Goal: Transaction & Acquisition: Book appointment/travel/reservation

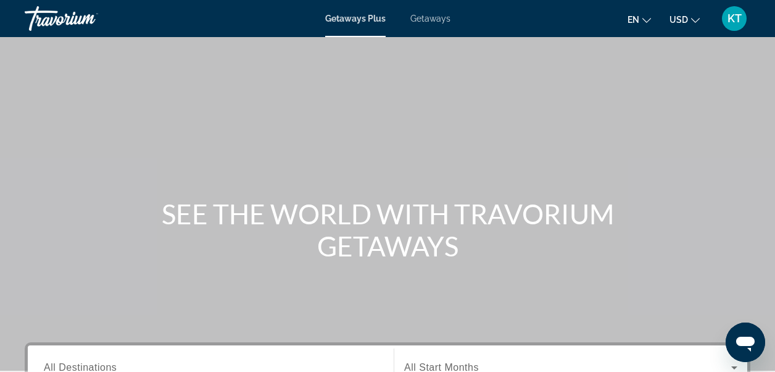
click at [433, 22] on span "Getaways" at bounding box center [431, 19] width 40 height 10
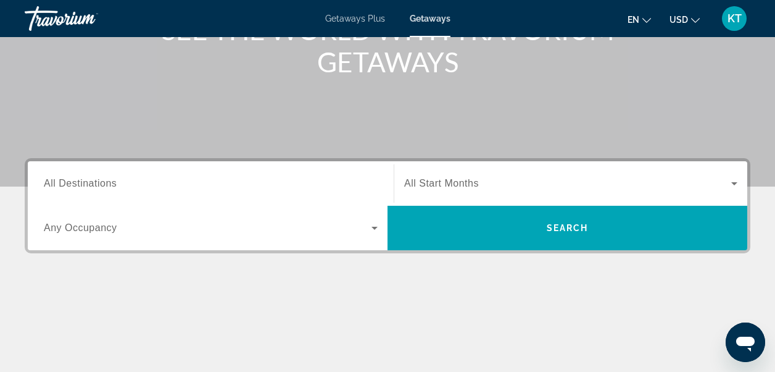
scroll to position [247, 0]
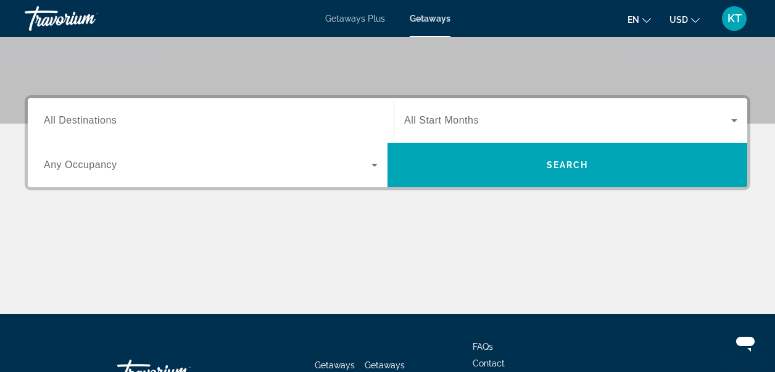
click at [81, 117] on span "All Destinations" at bounding box center [80, 120] width 73 height 10
click at [81, 117] on input "Destination All Destinations" at bounding box center [211, 121] width 334 height 15
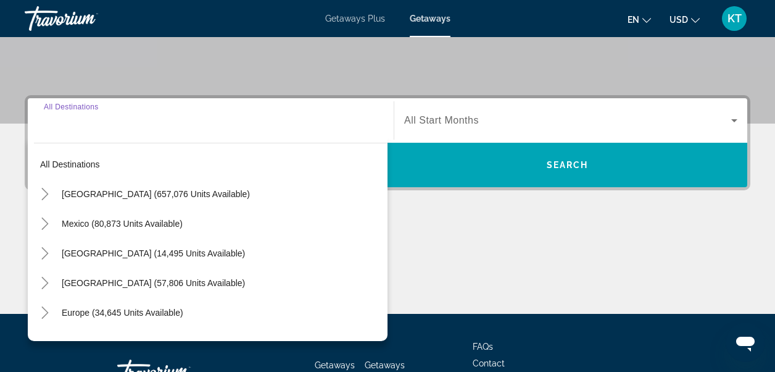
scroll to position [302, 0]
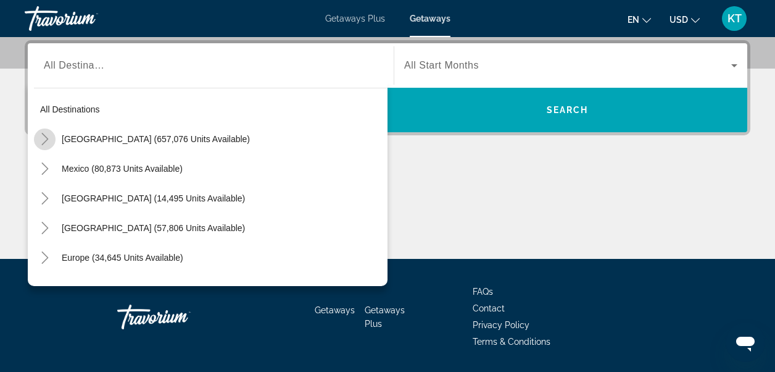
click at [46, 136] on icon "Toggle United States (657,076 units available)" at bounding box center [44, 139] width 7 height 12
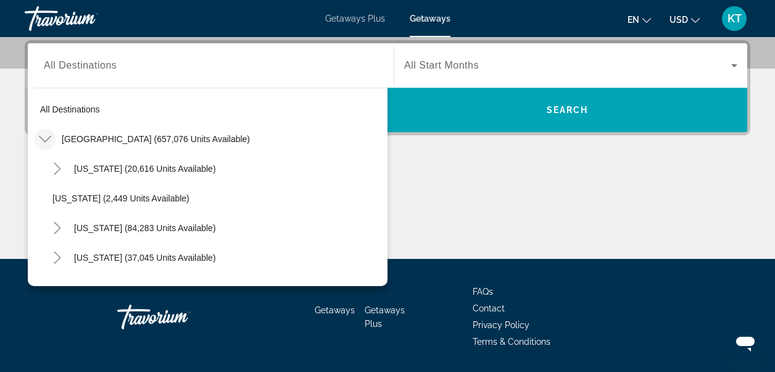
scroll to position [36, 0]
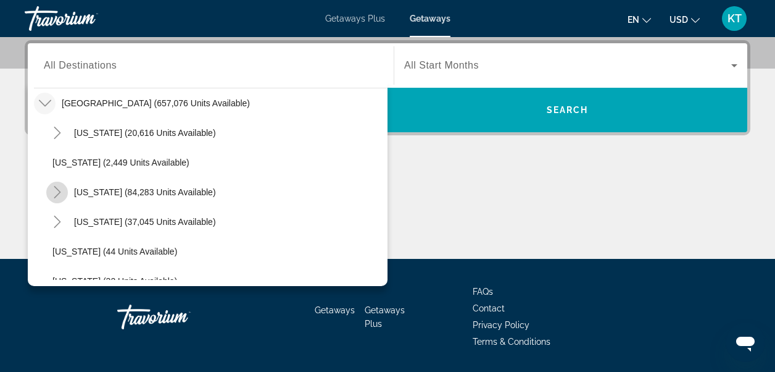
click at [58, 190] on icon "Toggle California (84,283 units available)" at bounding box center [57, 192] width 7 height 12
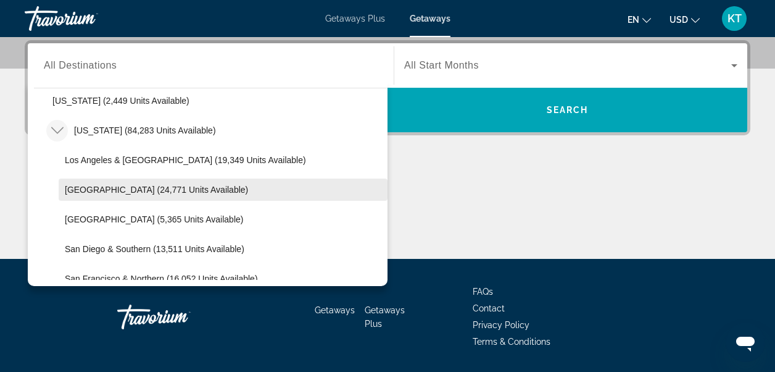
scroll to position [159, 0]
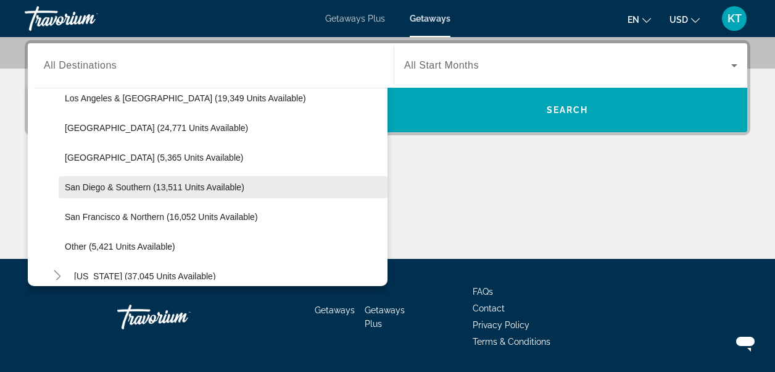
click at [71, 186] on span "San Diego & Southern (13,511 units available)" at bounding box center [155, 187] width 180 height 10
type input "**********"
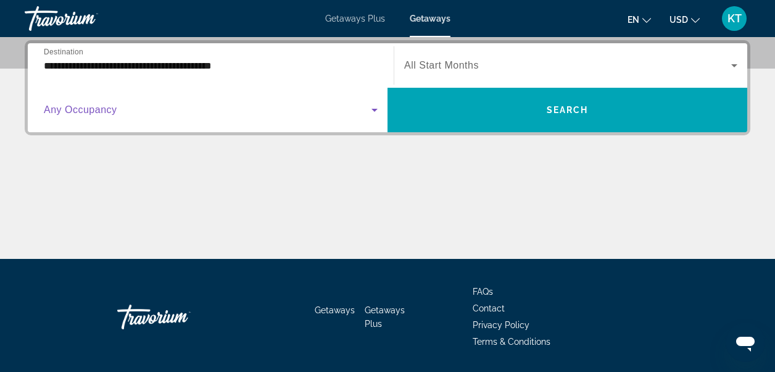
click at [375, 107] on icon "Search widget" at bounding box center [374, 109] width 15 height 15
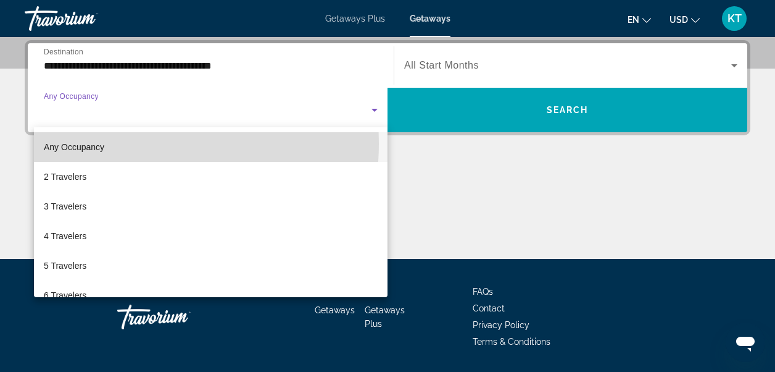
click at [75, 143] on span "Any Occupancy" at bounding box center [74, 147] width 61 height 10
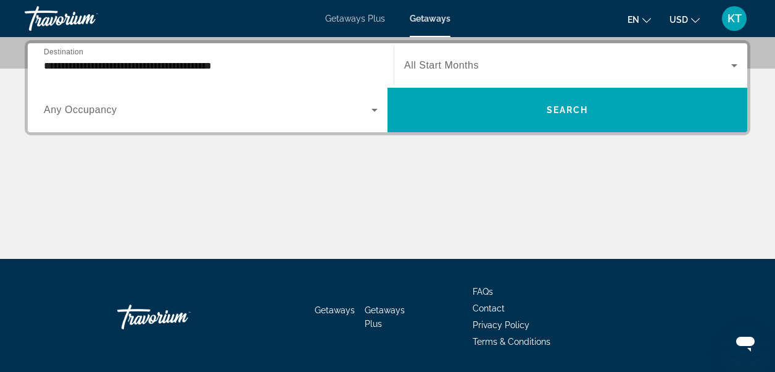
click at [452, 66] on span "All Start Months" at bounding box center [441, 65] width 75 height 10
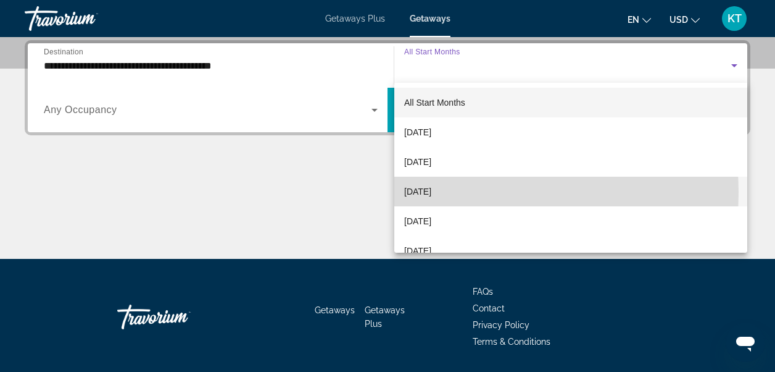
click at [432, 192] on span "November 2025" at bounding box center [417, 191] width 27 height 15
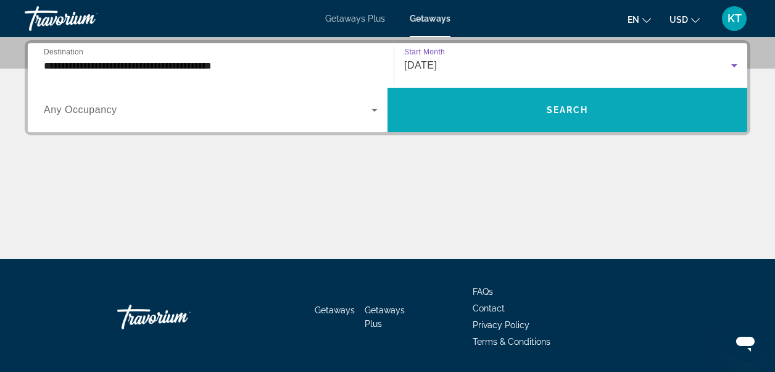
click at [583, 103] on span "Search widget" at bounding box center [568, 110] width 360 height 30
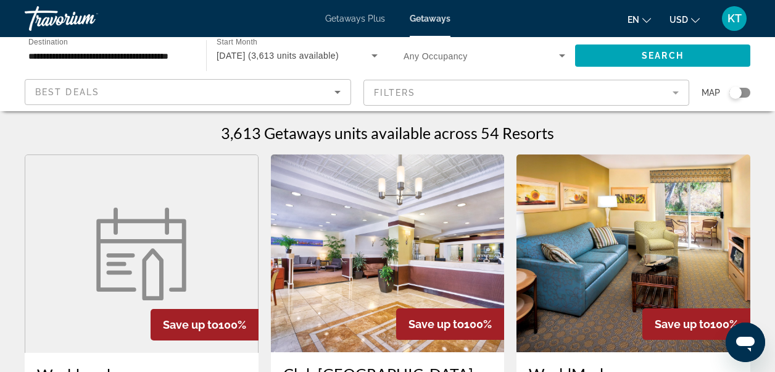
click at [337, 93] on icon "Sort by" at bounding box center [338, 92] width 6 height 3
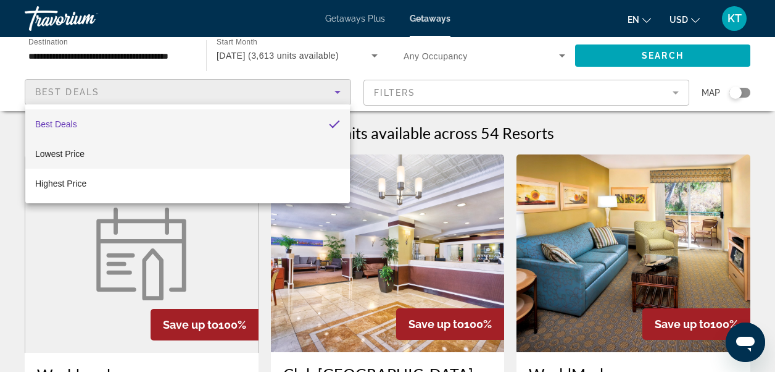
click at [74, 155] on span "Lowest Price" at bounding box center [59, 154] width 49 height 10
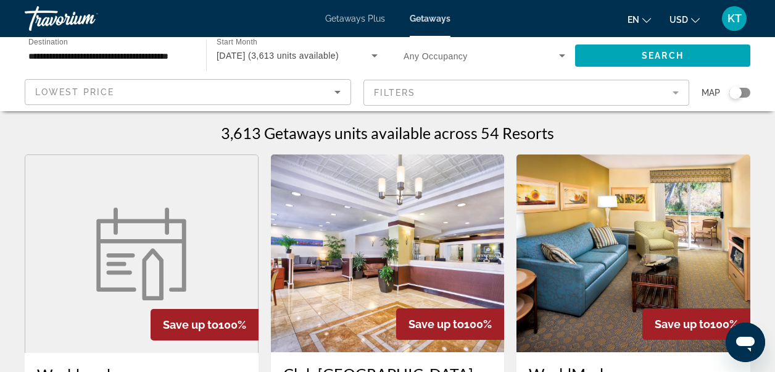
click at [414, 94] on mat-form-field "Filters" at bounding box center [527, 93] width 327 height 26
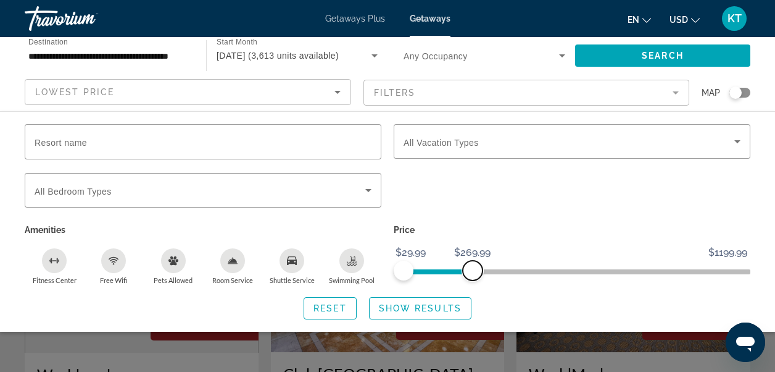
drag, startPoint x: 738, startPoint y: 270, endPoint x: 473, endPoint y: 261, distance: 265.0
click at [473, 261] on span "ngx-slider-max" at bounding box center [473, 271] width 20 height 20
click at [401, 310] on span "Show Results" at bounding box center [420, 308] width 83 height 10
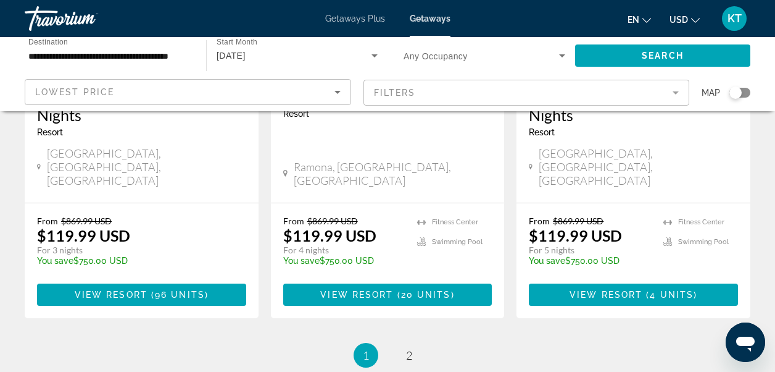
scroll to position [1718, 0]
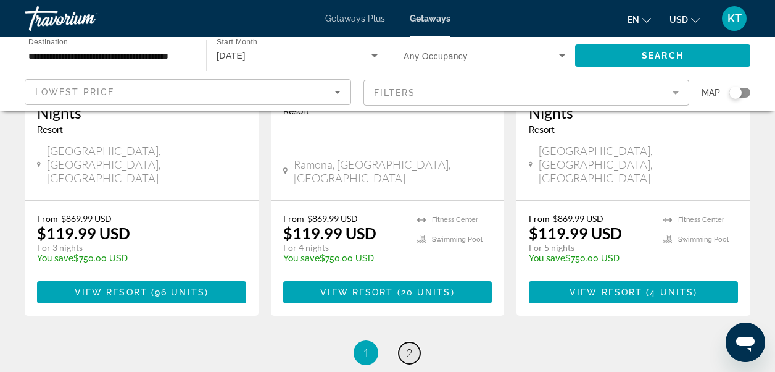
click at [408, 346] on span "2" at bounding box center [409, 353] width 6 height 14
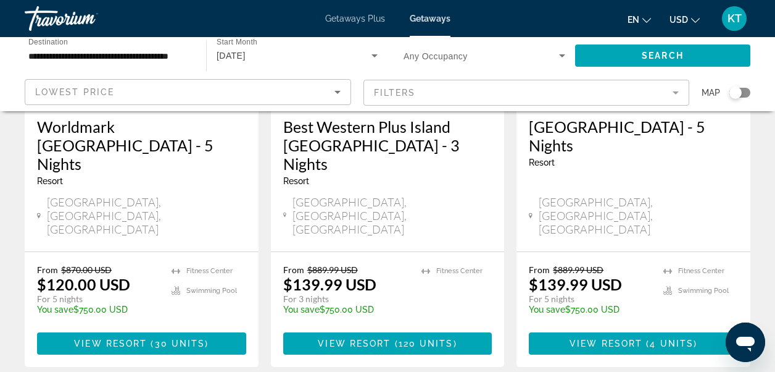
scroll to position [123, 0]
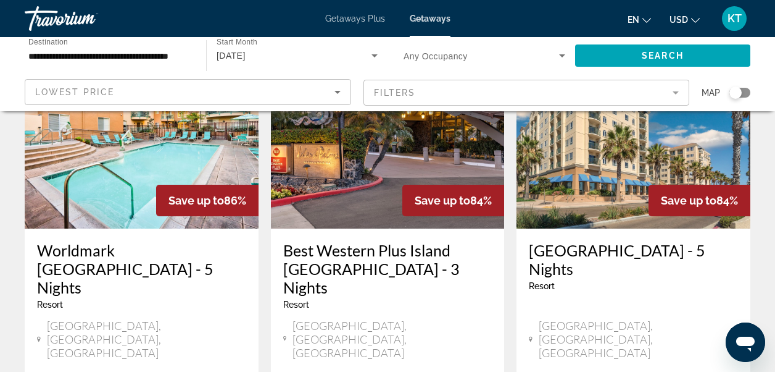
click at [591, 248] on h3 "Wyndham Oceanside Pier Resort - 5 Nights" at bounding box center [633, 259] width 209 height 37
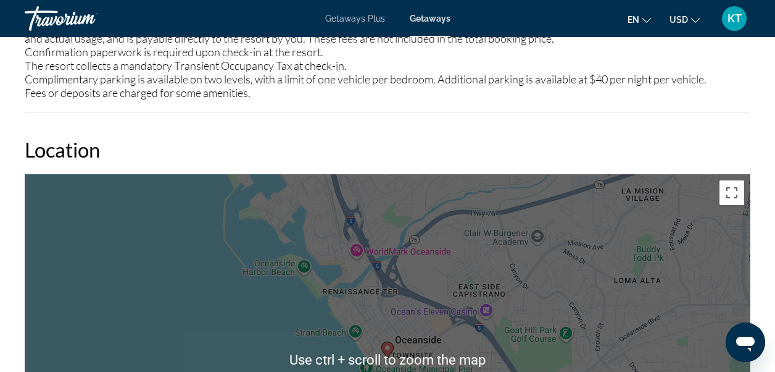
scroll to position [1914, 0]
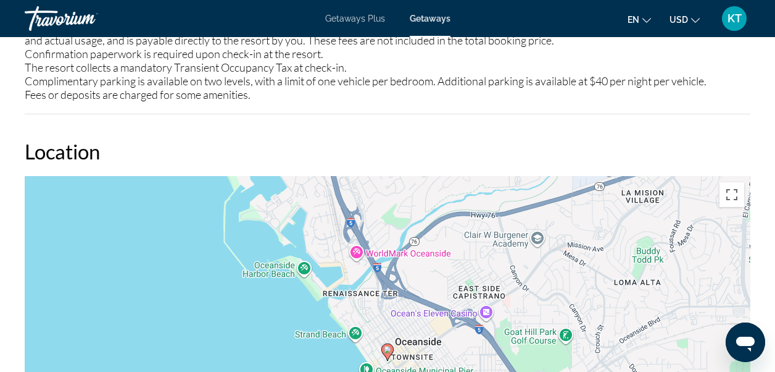
click at [249, 250] on div "To activate drag with keyboard, press Alt + Enter. Once in keyboard drag state,…" at bounding box center [388, 361] width 726 height 370
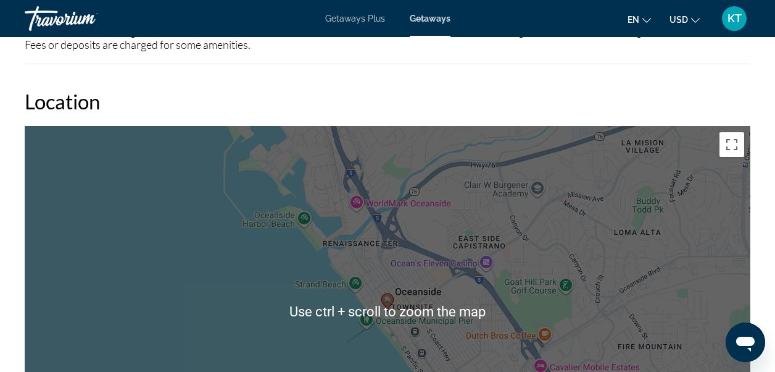
scroll to position [2038, 0]
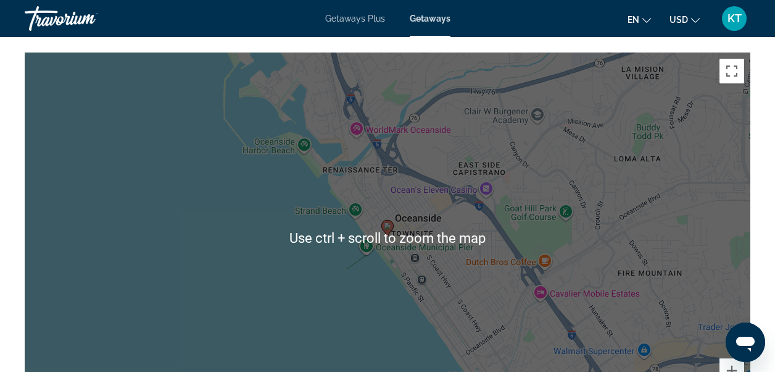
click at [430, 249] on div "To activate drag with keyboard, press Alt + Enter. Once in keyboard drag state,…" at bounding box center [388, 237] width 726 height 370
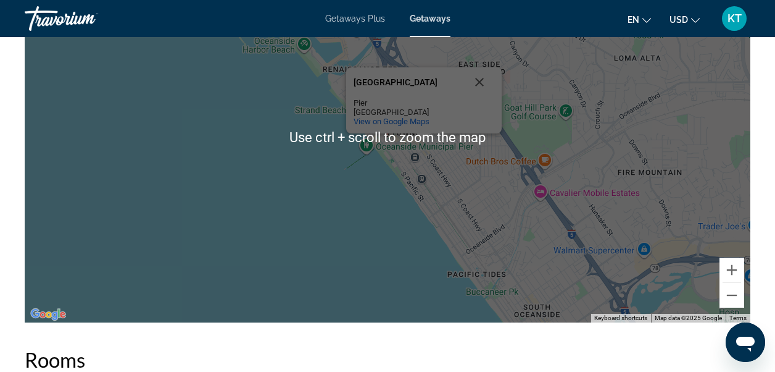
scroll to position [2161, 0]
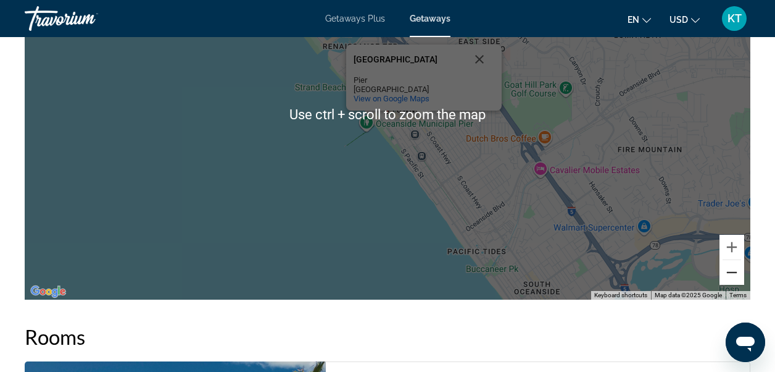
click at [732, 273] on button "Zoom out" at bounding box center [732, 272] width 25 height 25
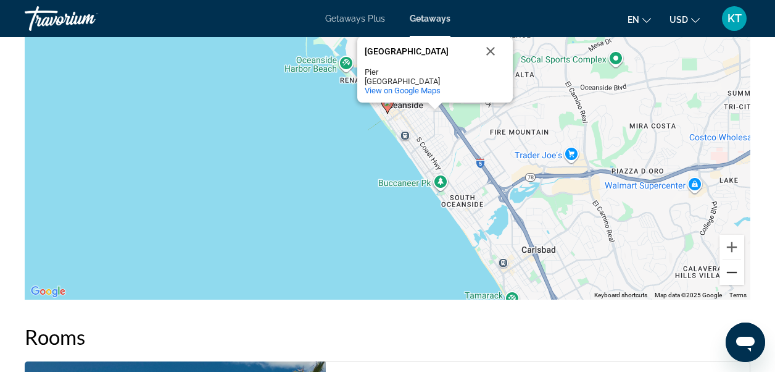
click at [732, 274] on button "Zoom out" at bounding box center [732, 272] width 25 height 25
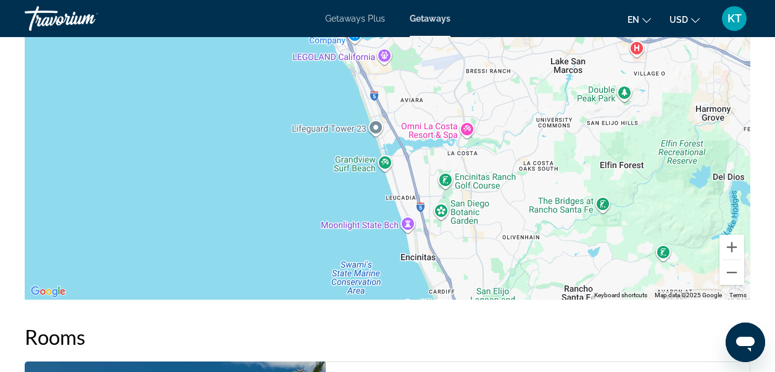
drag, startPoint x: 588, startPoint y: 257, endPoint x: 450, endPoint y: 57, distance: 242.9
click at [450, 57] on div "To activate drag with keyboard, press Alt + Enter. Once in keyboard drag state,…" at bounding box center [388, 114] width 726 height 370
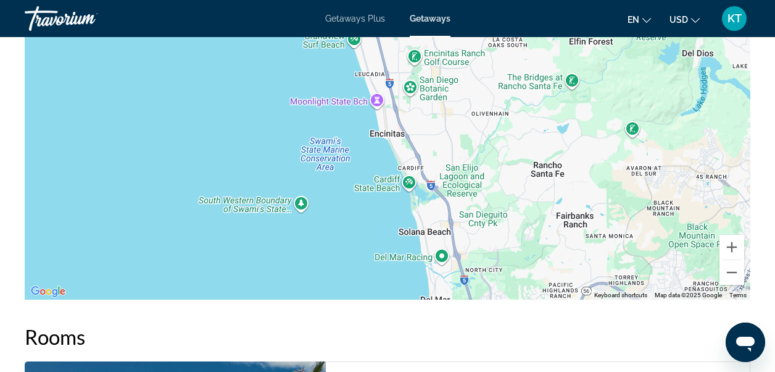
drag, startPoint x: 517, startPoint y: 224, endPoint x: 484, endPoint y: 91, distance: 136.1
click at [484, 91] on div "To activate drag with keyboard, press Alt + Enter. Once in keyboard drag state,…" at bounding box center [388, 114] width 726 height 370
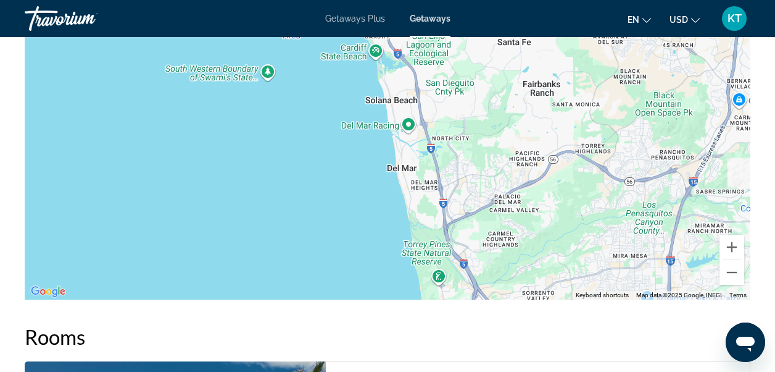
drag, startPoint x: 538, startPoint y: 257, endPoint x: 506, endPoint y: 122, distance: 138.5
click at [506, 122] on div "Oceanside Municipal Pier Oceanside Municipal Pier Pier Oceanside, CA 92054 View…" at bounding box center [388, 114] width 726 height 370
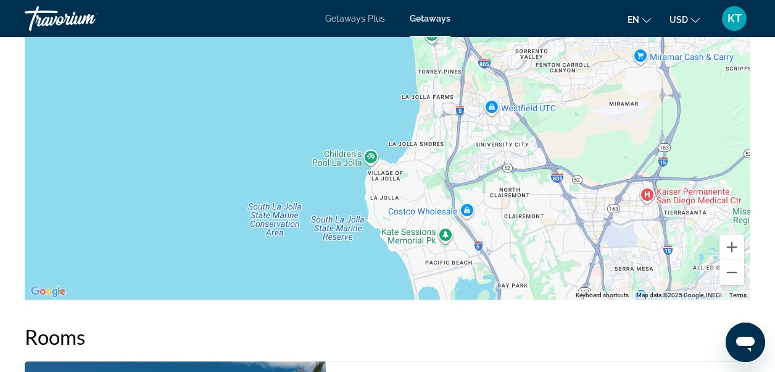
drag, startPoint x: 532, startPoint y: 282, endPoint x: 525, endPoint y: 49, distance: 232.2
click at [525, 49] on div "Oceanside Municipal Pier Oceanside Municipal Pier Pier Oceanside, CA 92054 View…" at bounding box center [388, 114] width 726 height 370
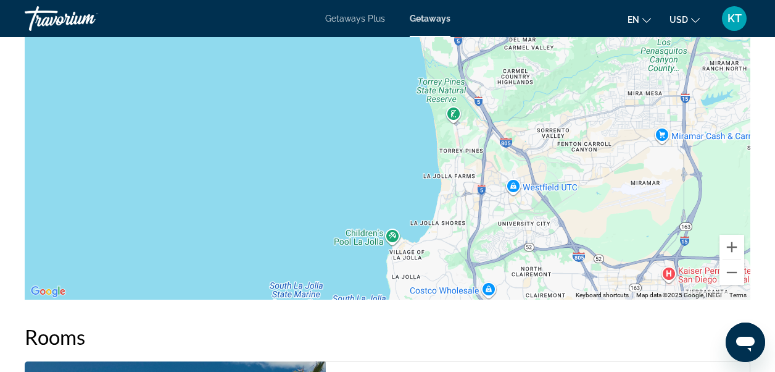
drag, startPoint x: 562, startPoint y: 234, endPoint x: 585, endPoint y: 311, distance: 80.7
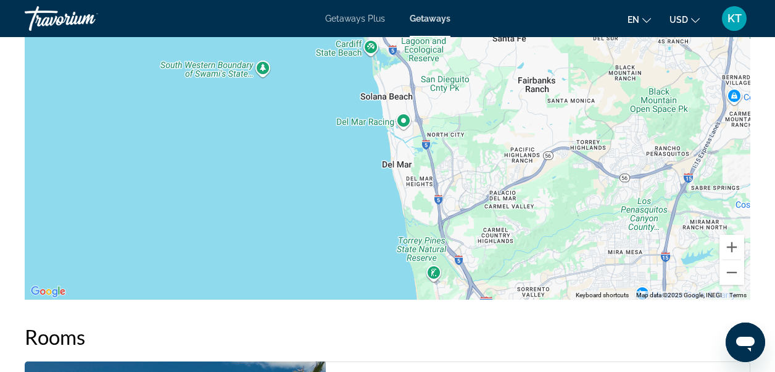
drag, startPoint x: 523, startPoint y: 82, endPoint x: 517, endPoint y: 201, distance: 119.9
click at [503, 243] on div "Oceanside Municipal Pier Oceanside Municipal Pier Pier Oceanside, CA 92054 View…" at bounding box center [388, 114] width 726 height 370
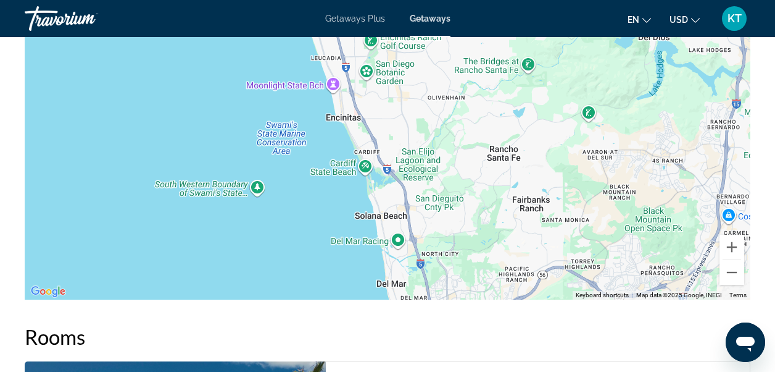
drag, startPoint x: 487, startPoint y: 101, endPoint x: 475, endPoint y: 222, distance: 122.2
click at [475, 222] on div "Oceanside Municipal Pier Oceanside Municipal Pier Pier Oceanside, CA 92054 View…" at bounding box center [388, 114] width 726 height 370
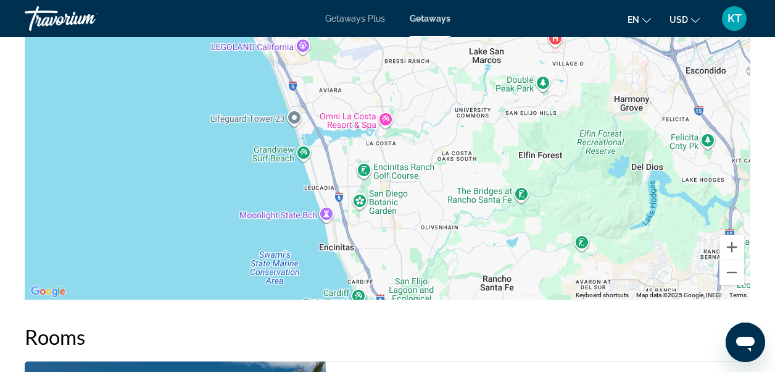
drag, startPoint x: 433, startPoint y: 108, endPoint x: 424, endPoint y: 238, distance: 130.6
click at [424, 238] on div "Oceanside Municipal Pier Oceanside Municipal Pier Pier Oceanside, CA 92054 View…" at bounding box center [388, 114] width 726 height 370
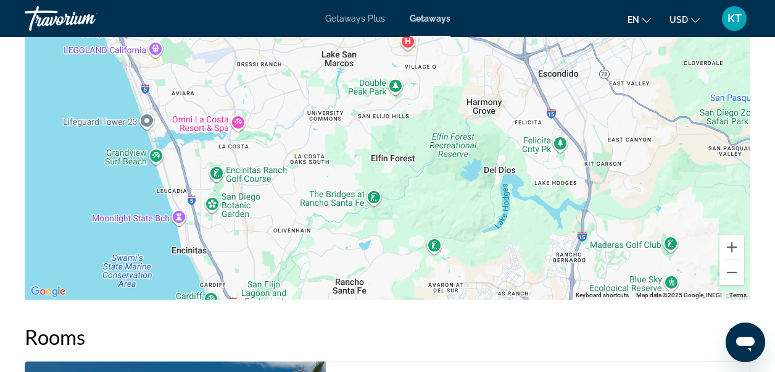
drag, startPoint x: 362, startPoint y: 82, endPoint x: 211, endPoint y: 69, distance: 151.2
click at [211, 69] on div "To activate drag with keyboard, press Alt + Enter. Once in keyboard drag state,…" at bounding box center [388, 114] width 726 height 370
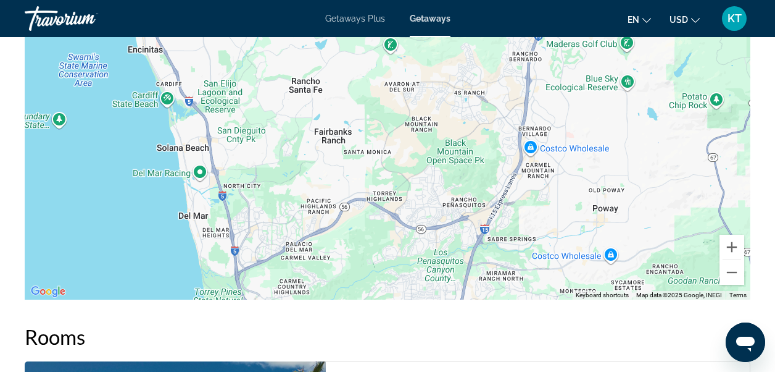
drag, startPoint x: 449, startPoint y: 262, endPoint x: 404, endPoint y: 57, distance: 209.9
click at [404, 57] on div "To activate drag with keyboard, press Alt + Enter. Once in keyboard drag state,…" at bounding box center [388, 114] width 726 height 370
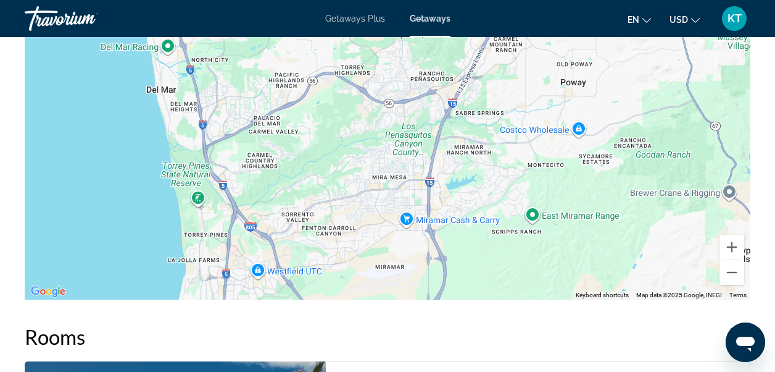
drag, startPoint x: 476, startPoint y: 203, endPoint x: 445, endPoint y: 75, distance: 132.2
click at [445, 75] on div "Oceanside Municipal Pier Oceanside Municipal Pier Pier Oceanside, CA 92054 View…" at bounding box center [388, 114] width 726 height 370
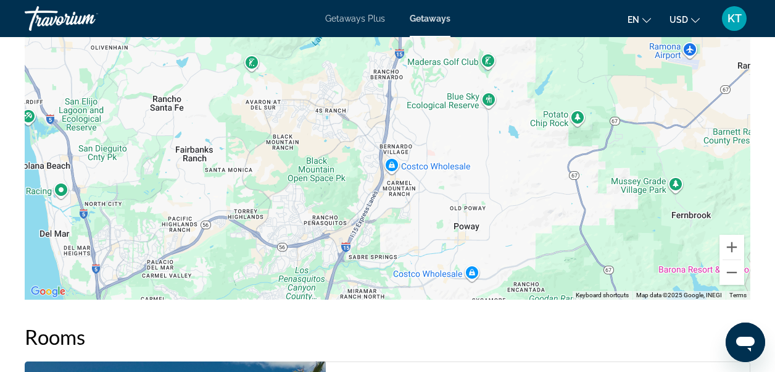
drag, startPoint x: 461, startPoint y: 205, endPoint x: 354, endPoint y: 346, distance: 177.2
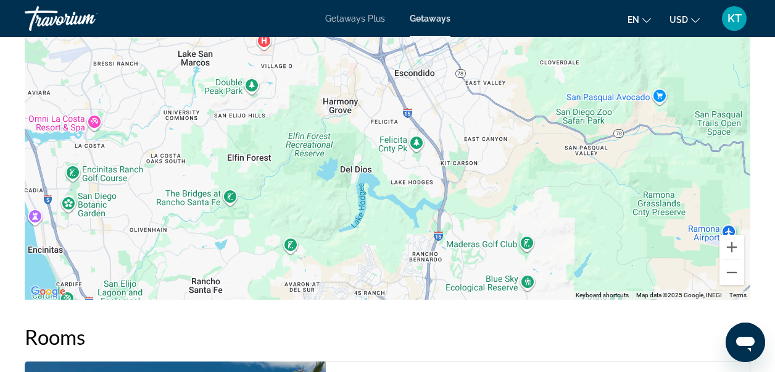
drag, startPoint x: 375, startPoint y: 107, endPoint x: 414, endPoint y: 296, distance: 193.0
click at [414, 296] on div "Oceanside Municipal Pier Oceanside Municipal Pier Pier Oceanside, CA 92054 View…" at bounding box center [388, 114] width 726 height 370
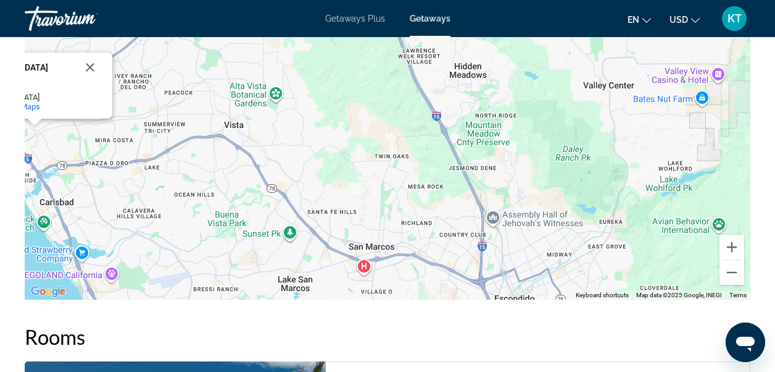
drag, startPoint x: 388, startPoint y: 132, endPoint x: 488, endPoint y: 331, distance: 222.8
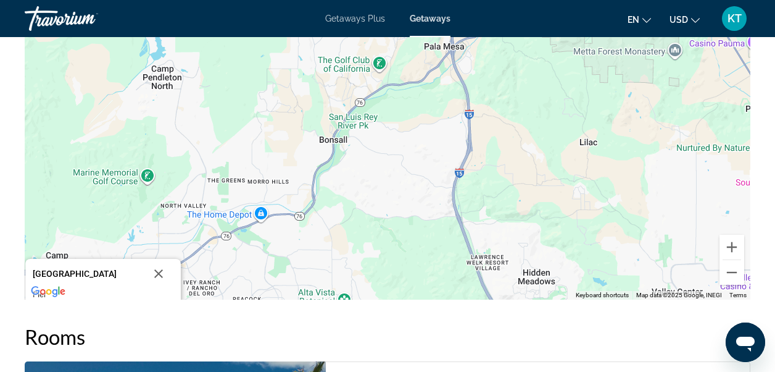
drag, startPoint x: 358, startPoint y: 108, endPoint x: 427, endPoint y: 326, distance: 228.5
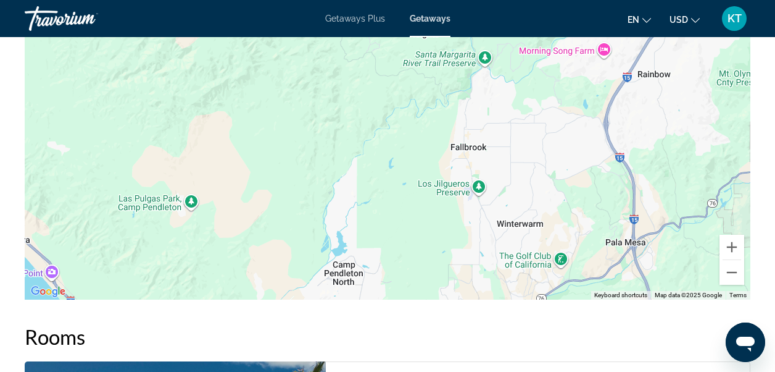
drag, startPoint x: 374, startPoint y: 149, endPoint x: 554, endPoint y: 348, distance: 267.9
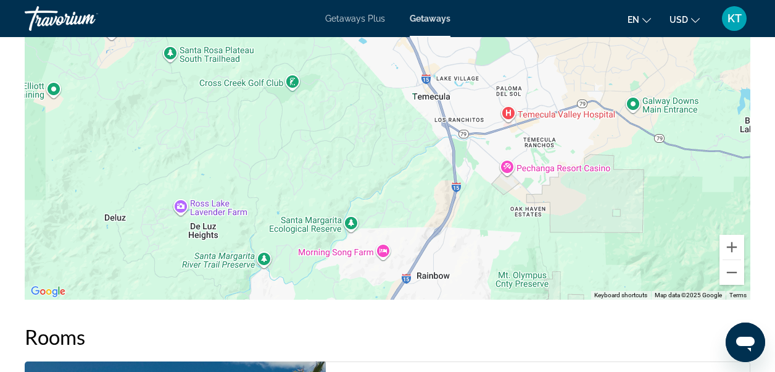
drag, startPoint x: 404, startPoint y: 106, endPoint x: 183, endPoint y: 307, distance: 299.0
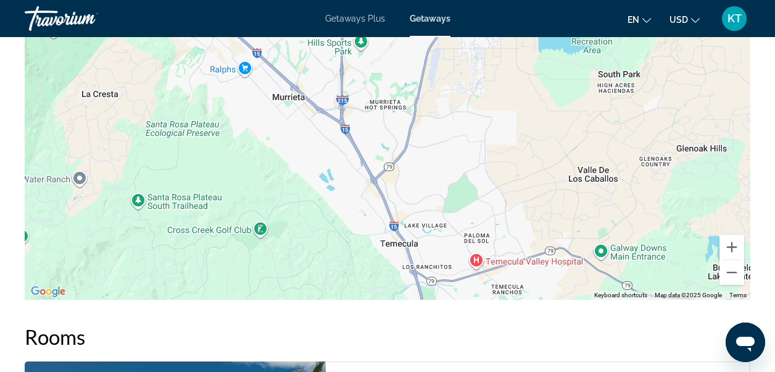
drag, startPoint x: 415, startPoint y: 133, endPoint x: 382, endPoint y: 282, distance: 153.1
click at [382, 282] on div "Oceanside Municipal Pier Oceanside Municipal Pier Pier Oceanside, CA 92054 View…" at bounding box center [388, 114] width 726 height 370
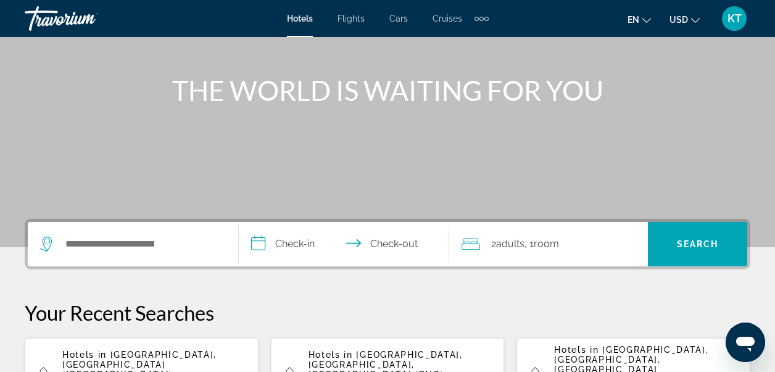
scroll to position [185, 0]
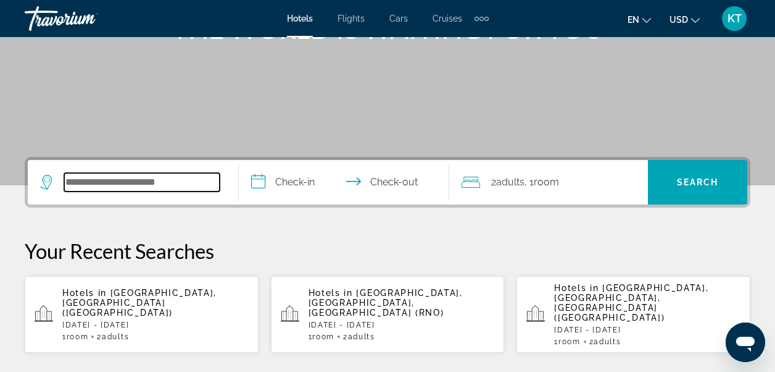
click at [169, 183] on input "Search widget" at bounding box center [142, 182] width 156 height 19
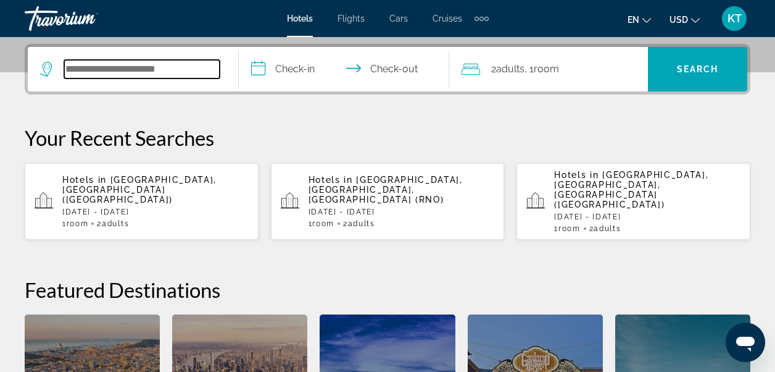
scroll to position [302, 0]
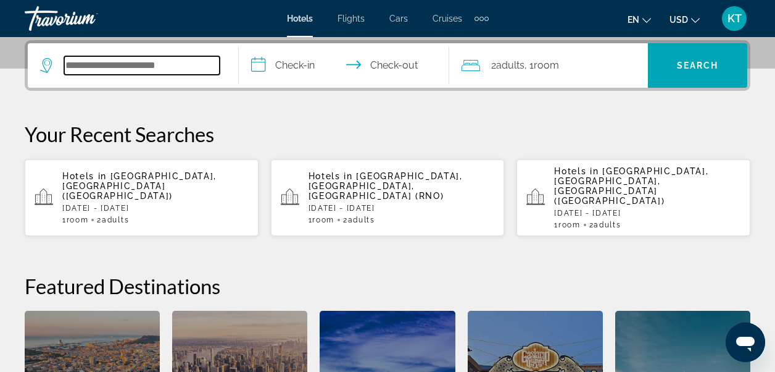
click at [150, 70] on input "Search widget" at bounding box center [142, 65] width 156 height 19
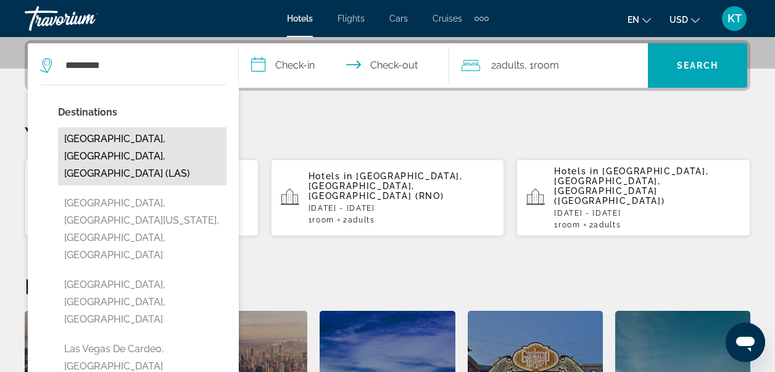
click at [156, 142] on button "[GEOGRAPHIC_DATA], [GEOGRAPHIC_DATA], [GEOGRAPHIC_DATA] (LAS)" at bounding box center [142, 156] width 169 height 58
type input "**********"
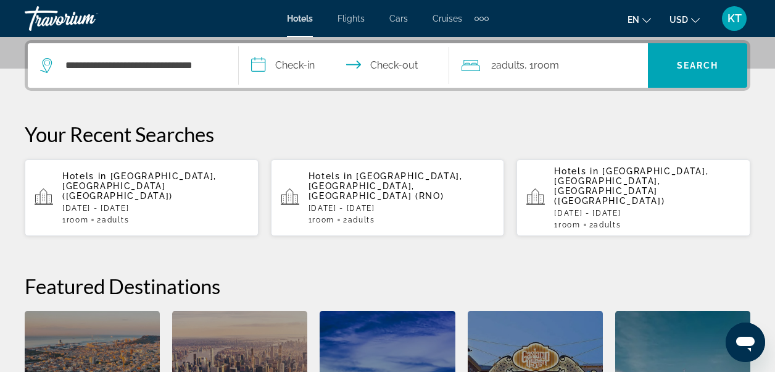
click at [310, 66] on input "**********" at bounding box center [347, 67] width 216 height 48
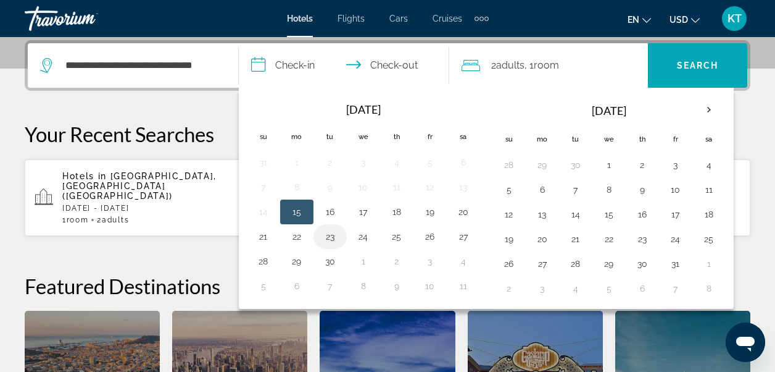
click at [332, 236] on button "23" at bounding box center [330, 236] width 20 height 17
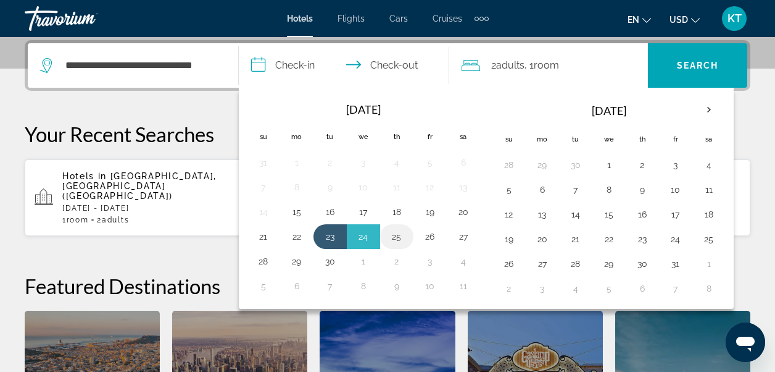
click at [398, 236] on button "25" at bounding box center [397, 236] width 20 height 17
type input "**********"
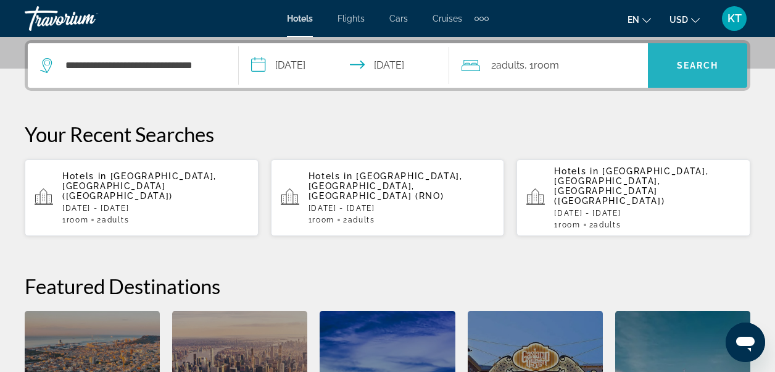
click at [687, 65] on span "Search" at bounding box center [698, 66] width 42 height 10
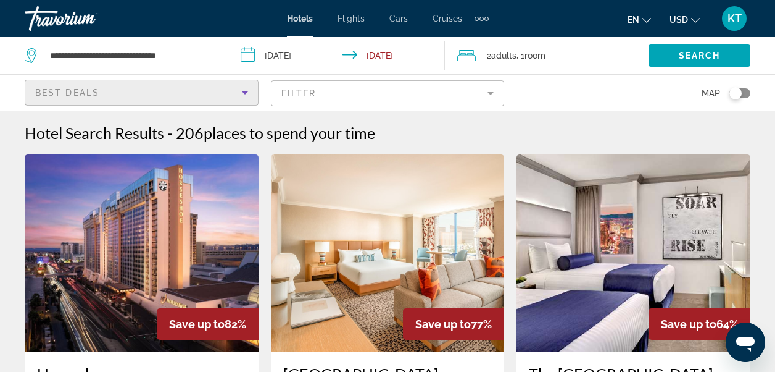
click at [252, 90] on icon "Sort by" at bounding box center [245, 92] width 15 height 15
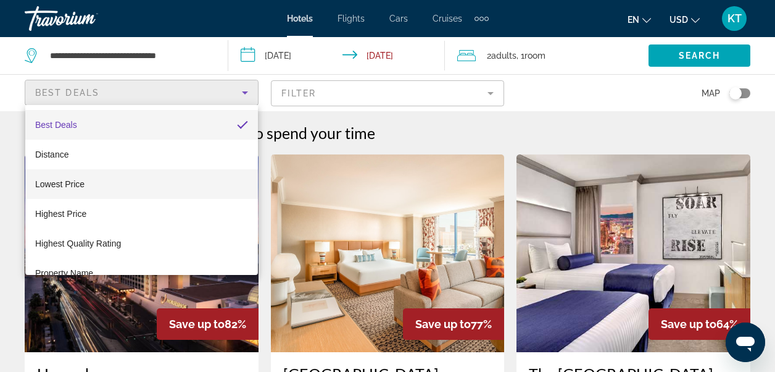
click at [70, 183] on span "Lowest Price" at bounding box center [59, 184] width 49 height 10
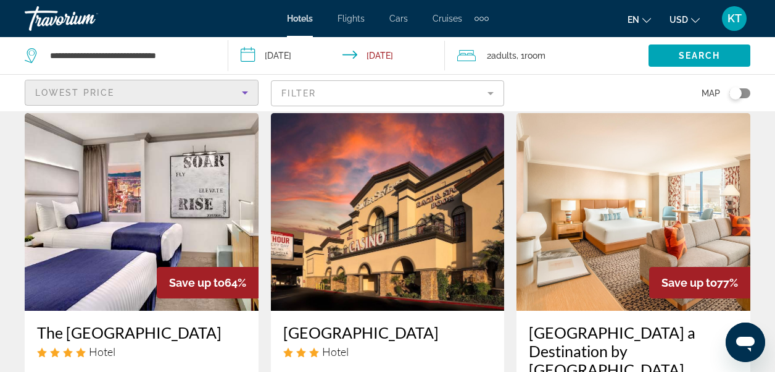
scroll to position [62, 0]
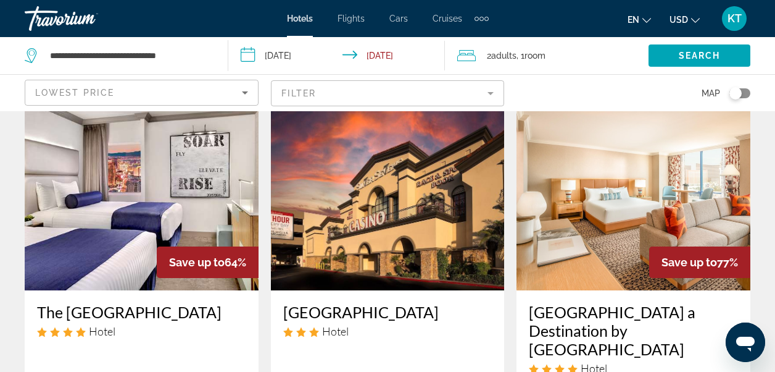
click at [490, 91] on mat-form-field "Filter" at bounding box center [388, 93] width 234 height 26
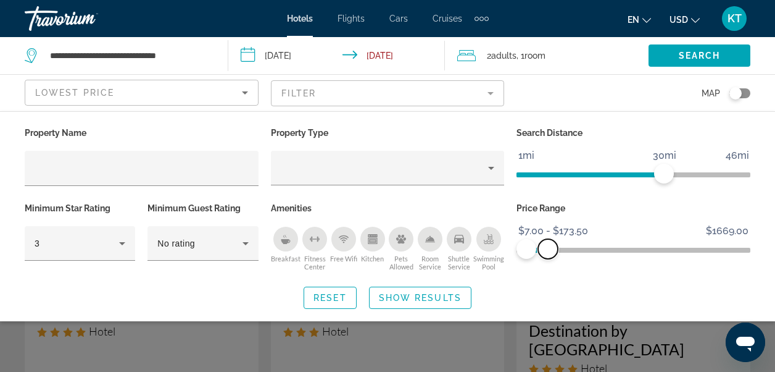
drag, startPoint x: 737, startPoint y: 246, endPoint x: 548, endPoint y: 244, distance: 188.3
click at [548, 244] on span "ngx-slider-max" at bounding box center [548, 249] width 20 height 20
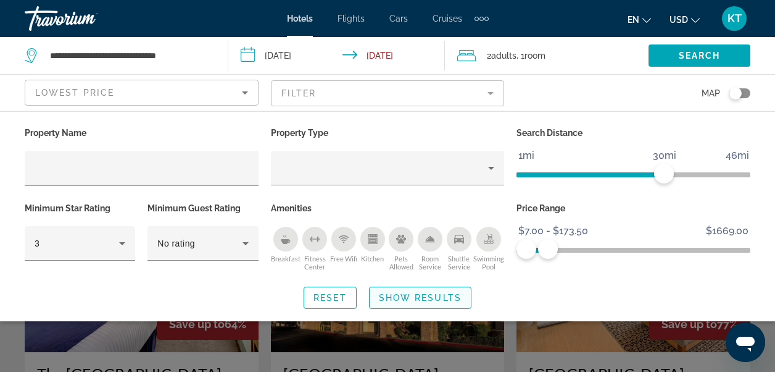
click at [419, 297] on span "Show Results" at bounding box center [420, 298] width 83 height 10
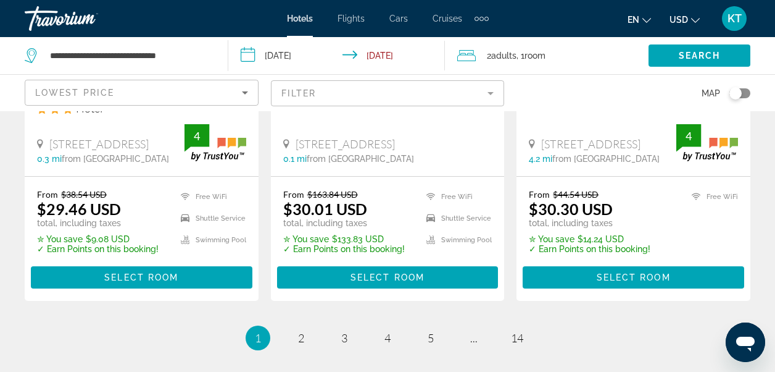
scroll to position [1784, 0]
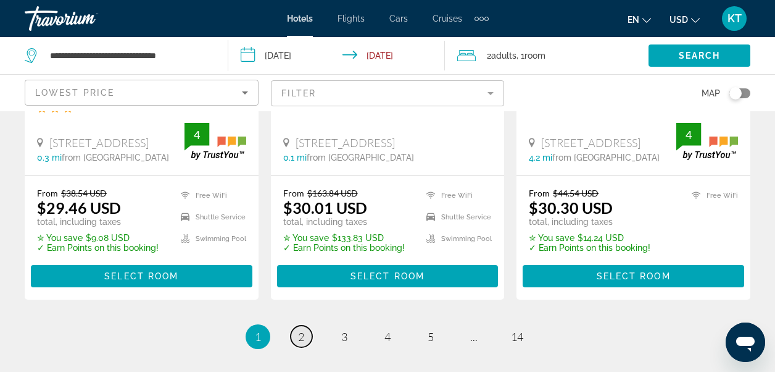
click at [301, 330] on span "2" at bounding box center [301, 337] width 6 height 14
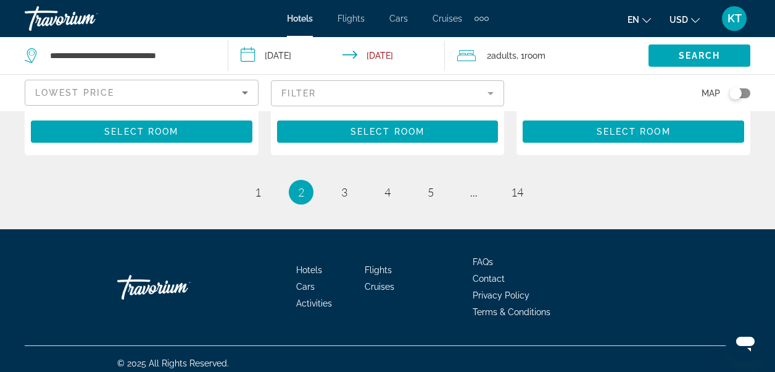
scroll to position [1914, 0]
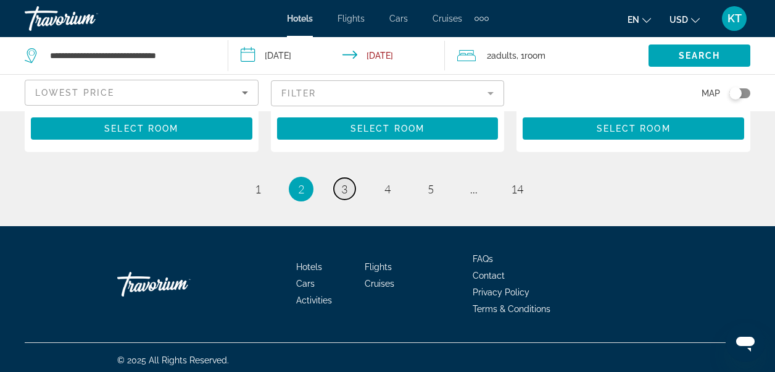
click at [344, 196] on span "3" at bounding box center [344, 189] width 6 height 14
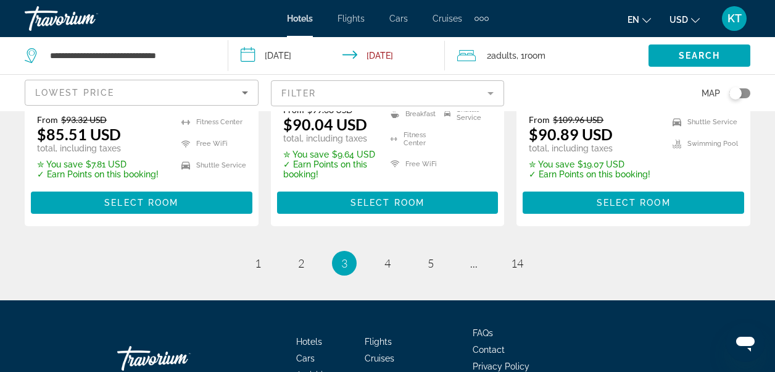
scroll to position [1892, 0]
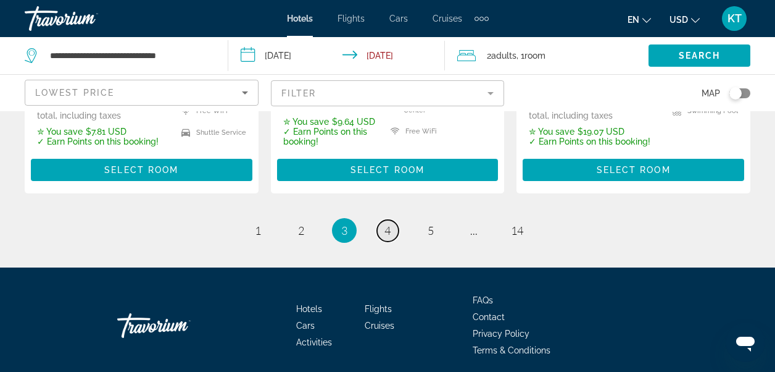
click at [385, 224] on span "4" at bounding box center [388, 231] width 6 height 14
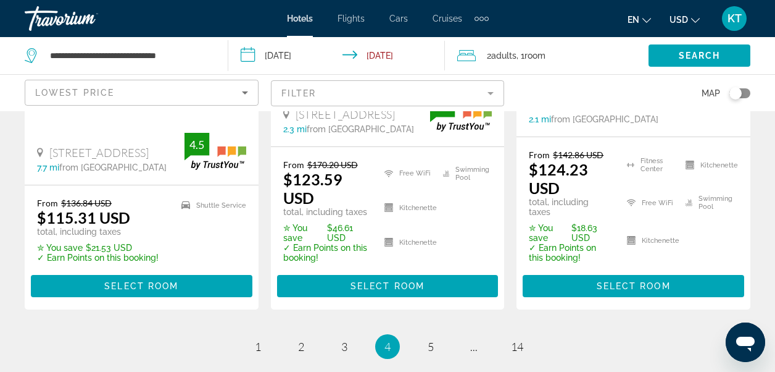
scroll to position [1852, 0]
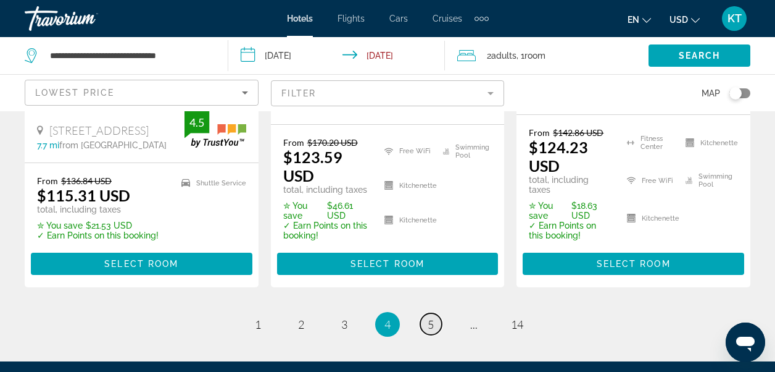
click at [428, 317] on span "5" at bounding box center [431, 324] width 6 height 14
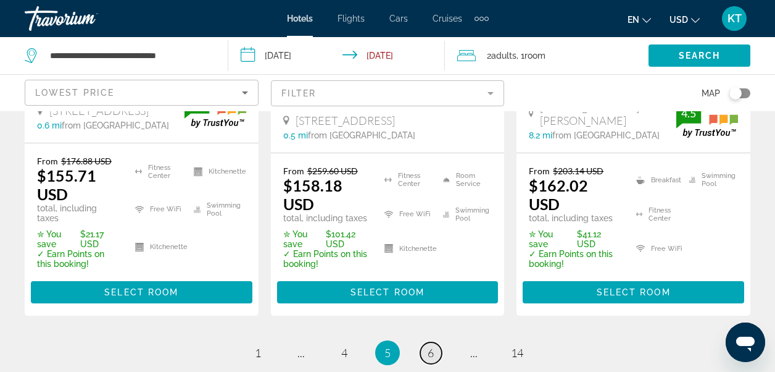
scroll to position [1976, 0]
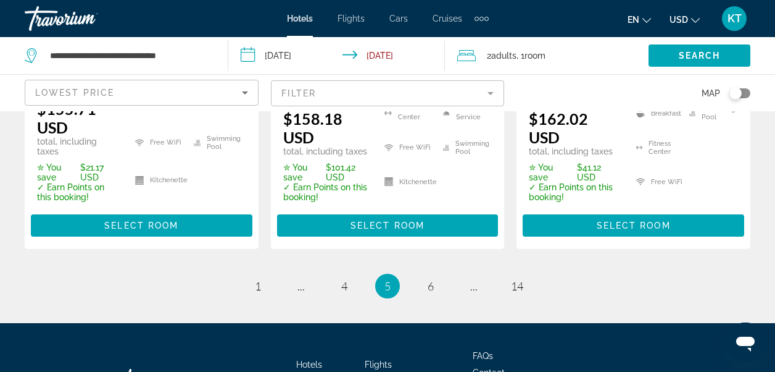
click at [480, 15] on div "Extra navigation items" at bounding box center [482, 18] width 14 height 19
click at [463, 41] on span "Activities" at bounding box center [461, 41] width 36 height 10
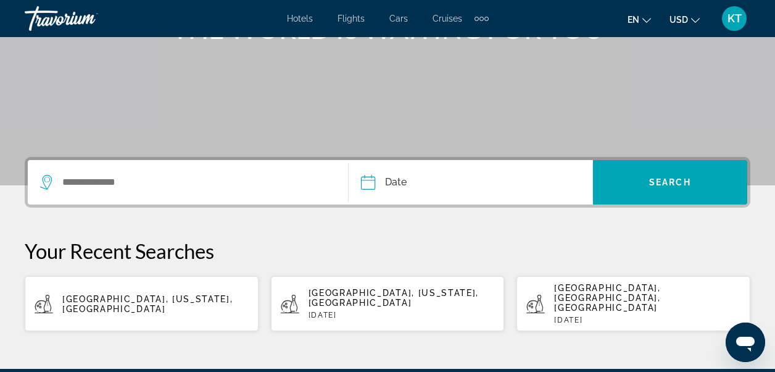
scroll to position [309, 0]
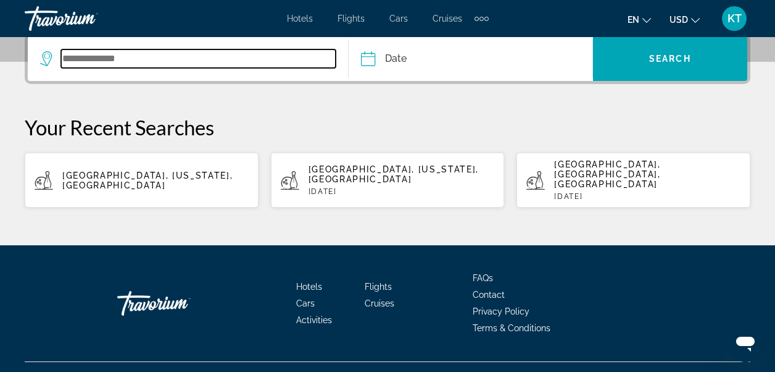
click at [119, 56] on input "Search widget" at bounding box center [198, 58] width 275 height 19
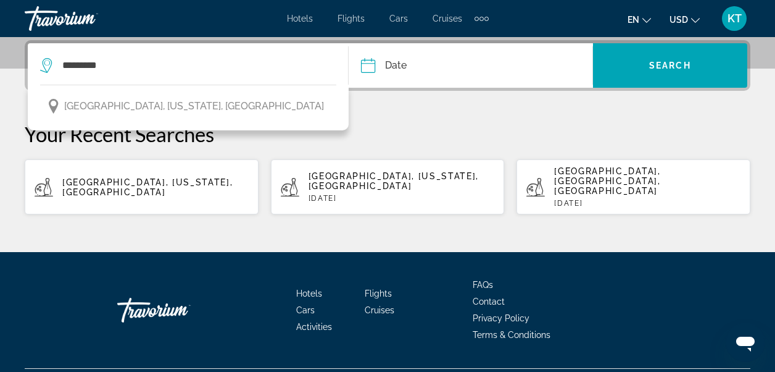
click at [135, 109] on span "[GEOGRAPHIC_DATA], [US_STATE], [GEOGRAPHIC_DATA]" at bounding box center [194, 106] width 260 height 17
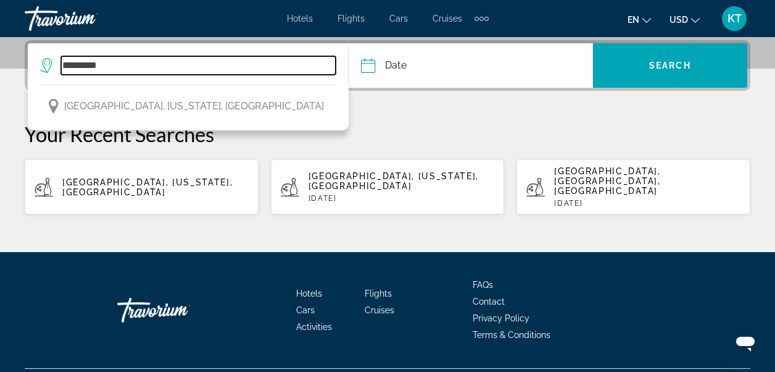
type input "**********"
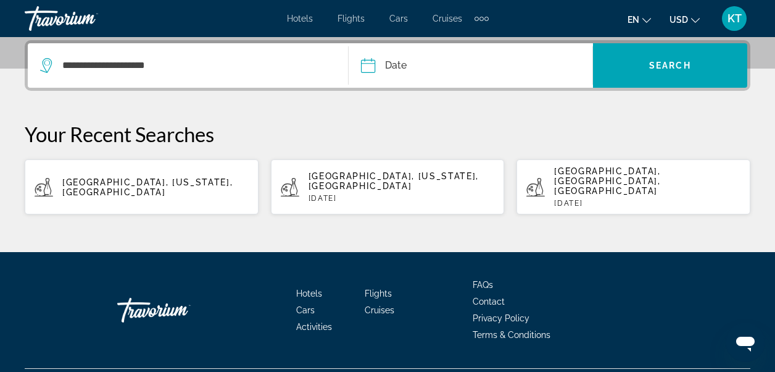
click at [390, 66] on input "Date" at bounding box center [418, 67] width 120 height 48
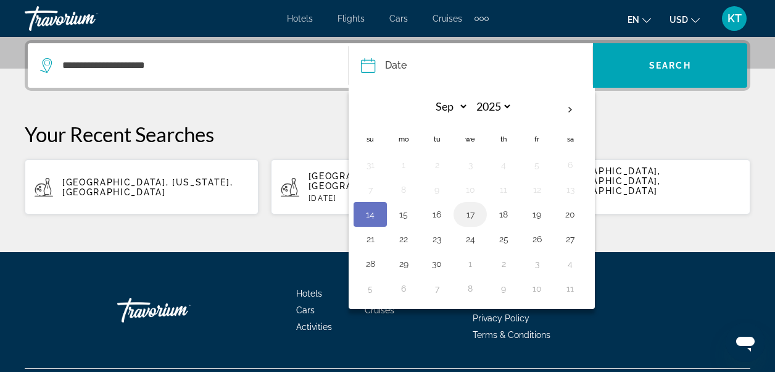
click at [467, 214] on button "17" at bounding box center [471, 214] width 20 height 17
type input "**********"
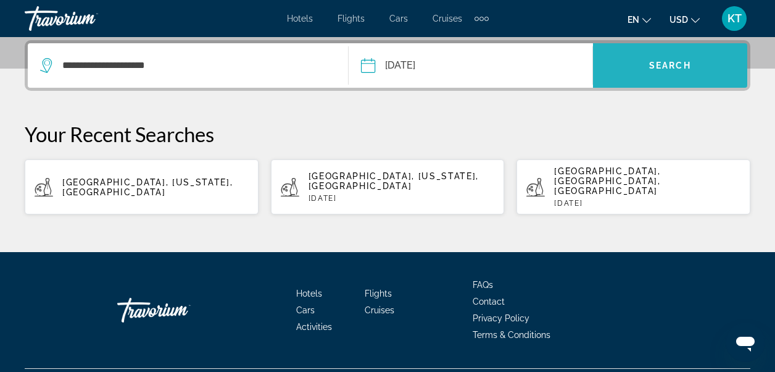
click at [680, 68] on span "Search" at bounding box center [671, 66] width 42 height 10
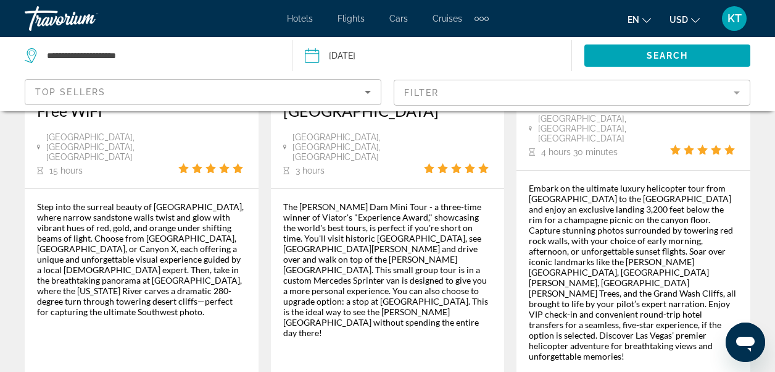
scroll to position [2211, 0]
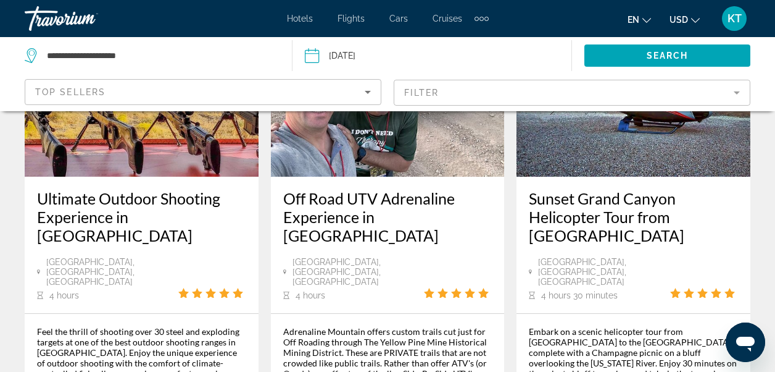
scroll to position [2285, 0]
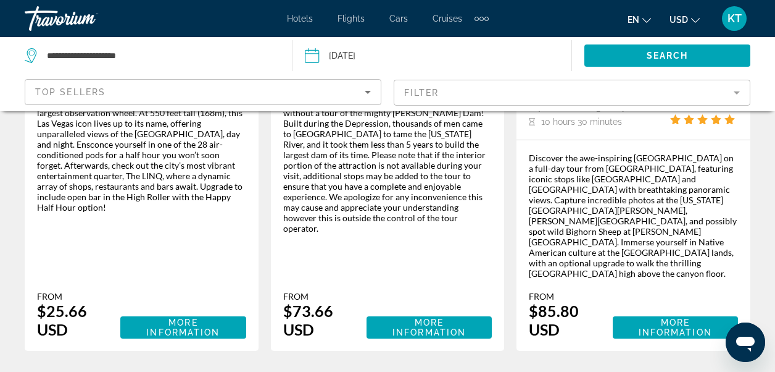
scroll to position [2099, 0]
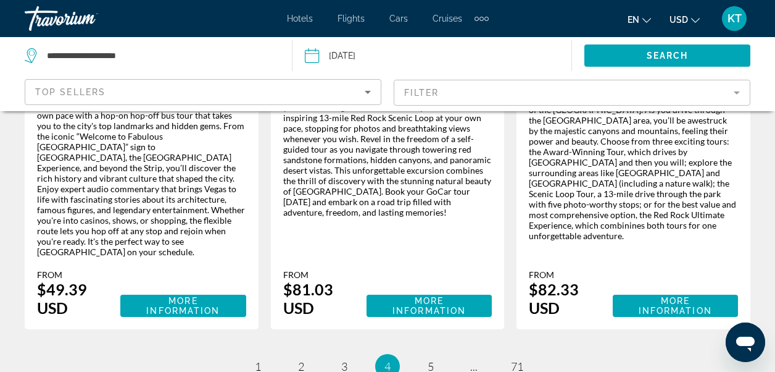
scroll to position [2152, 0]
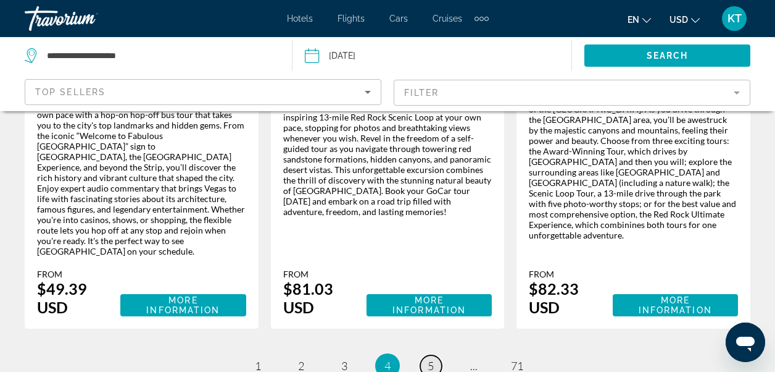
click at [432, 359] on span "5" at bounding box center [431, 366] width 6 height 14
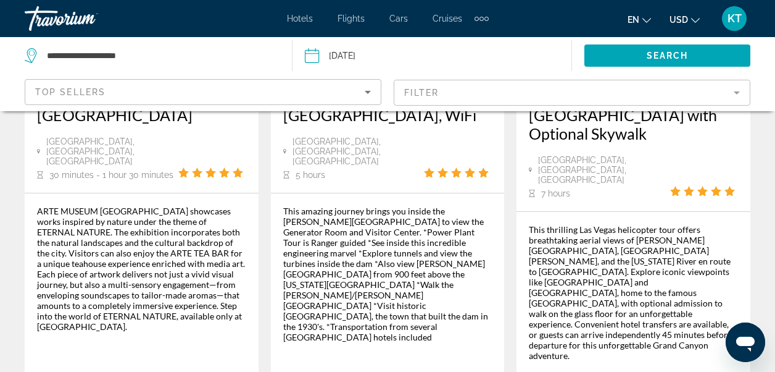
scroll to position [2161, 0]
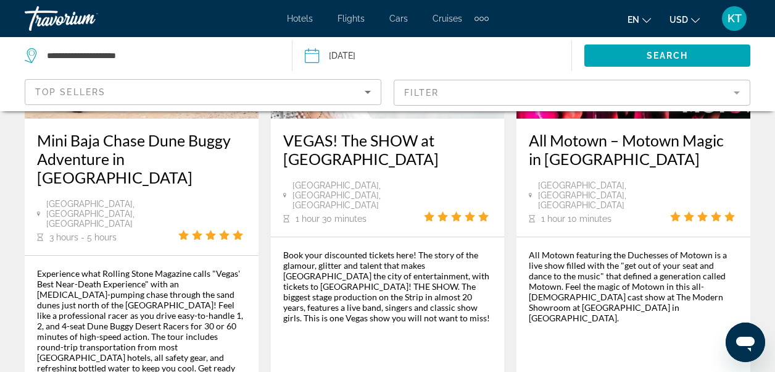
scroll to position [2343, 0]
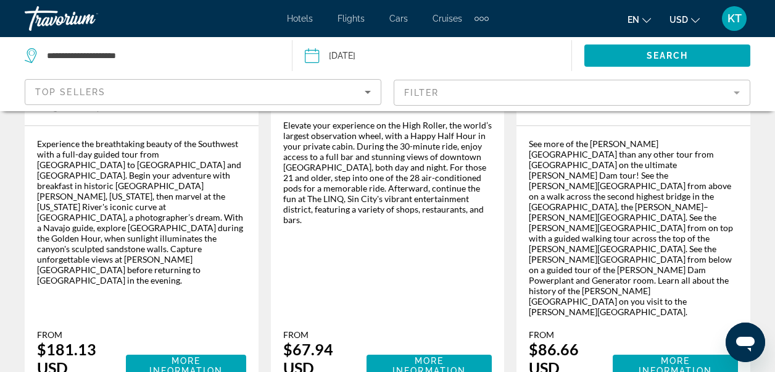
scroll to position [2175, 0]
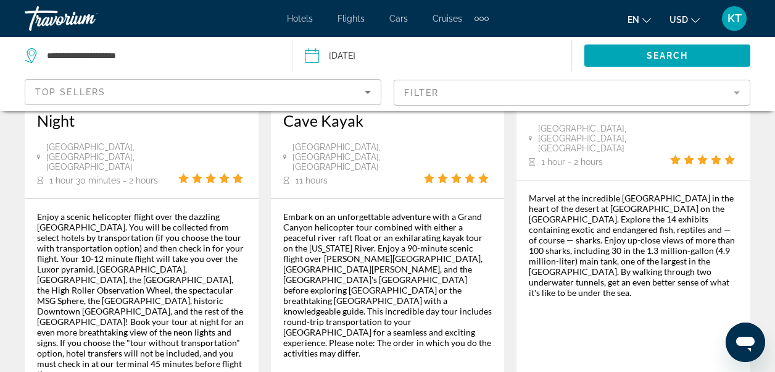
scroll to position [2099, 0]
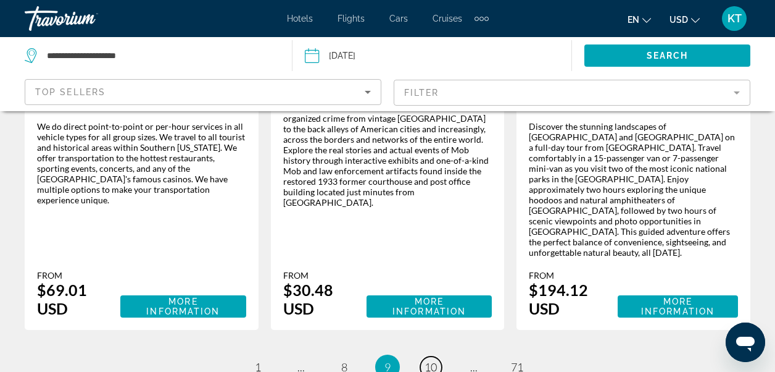
scroll to position [2099, 0]
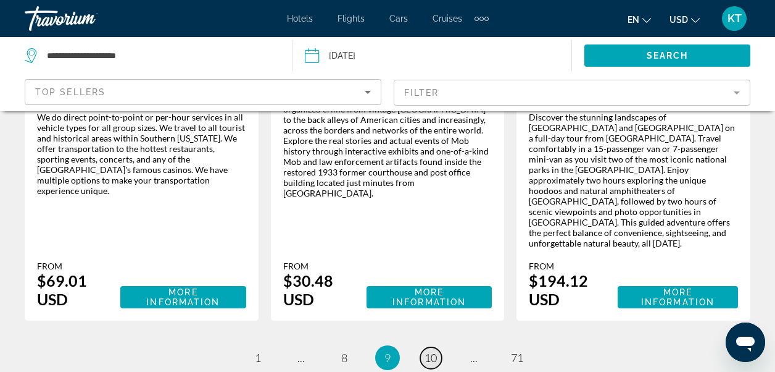
click at [426, 351] on span "10" at bounding box center [431, 358] width 12 height 14
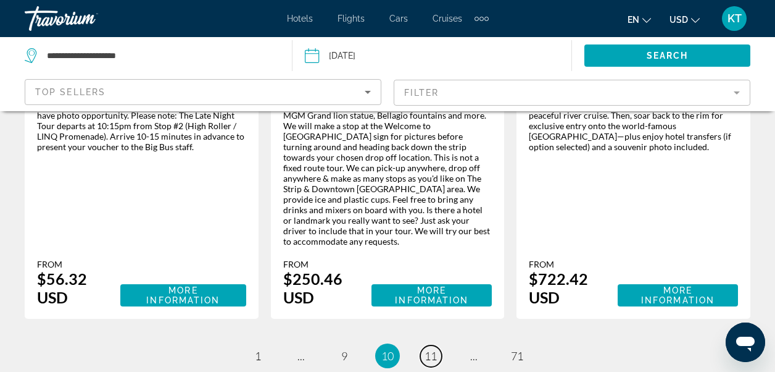
scroll to position [2275, 0]
click at [426, 348] on span "11" at bounding box center [431, 355] width 12 height 14
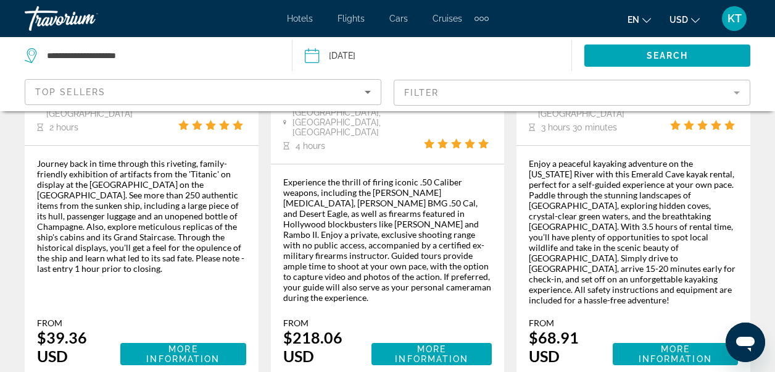
scroll to position [2223, 0]
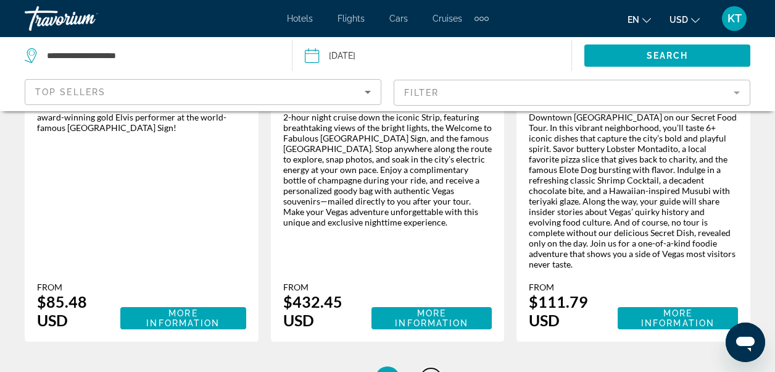
scroll to position [2265, 0]
